Goal: Information Seeking & Learning: Learn about a topic

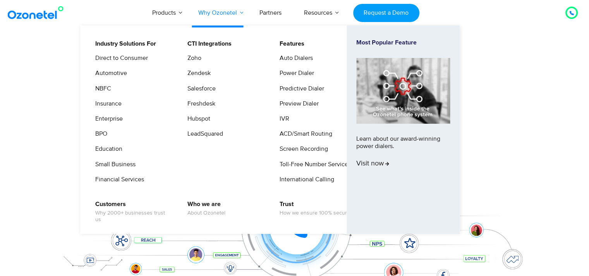
click at [239, 11] on link "Why Ozonetel" at bounding box center [217, 13] width 61 height 26
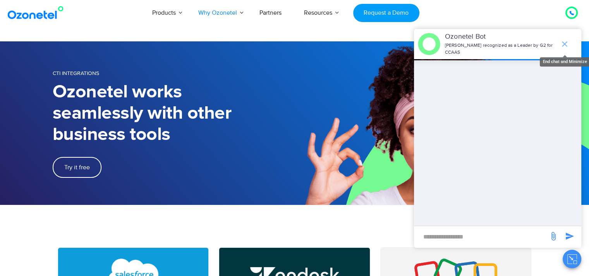
click at [566, 41] on icon "end chat or minimize" at bounding box center [564, 43] width 9 height 9
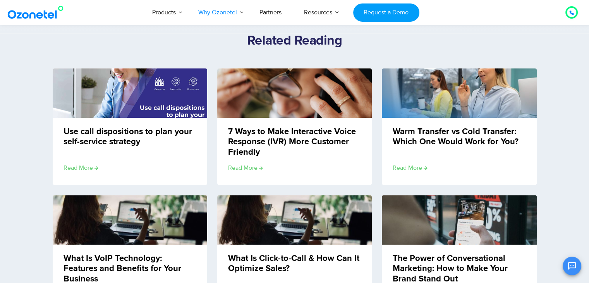
scroll to position [951, 0]
